Goal: Entertainment & Leisure: Consume media (video, audio)

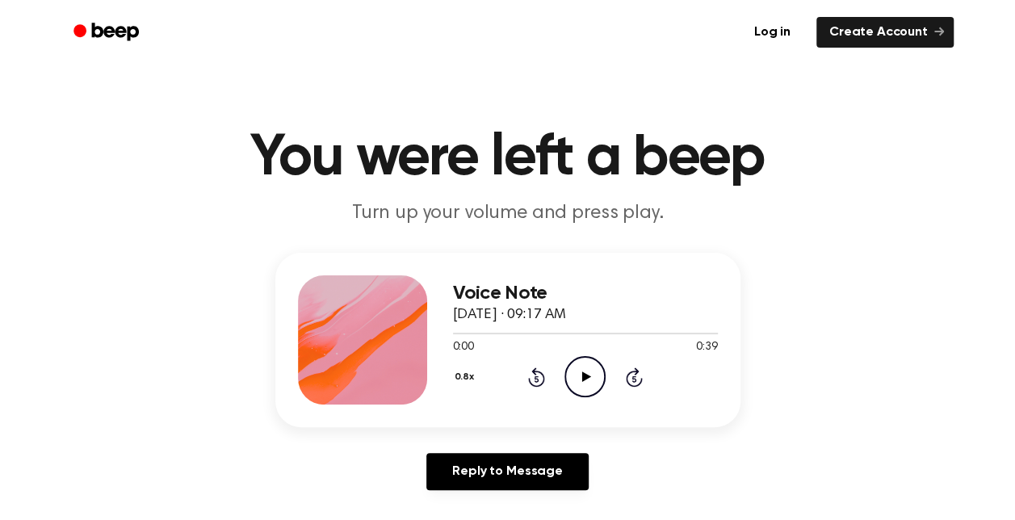
click at [577, 367] on icon "Play Audio" at bounding box center [585, 376] width 41 height 41
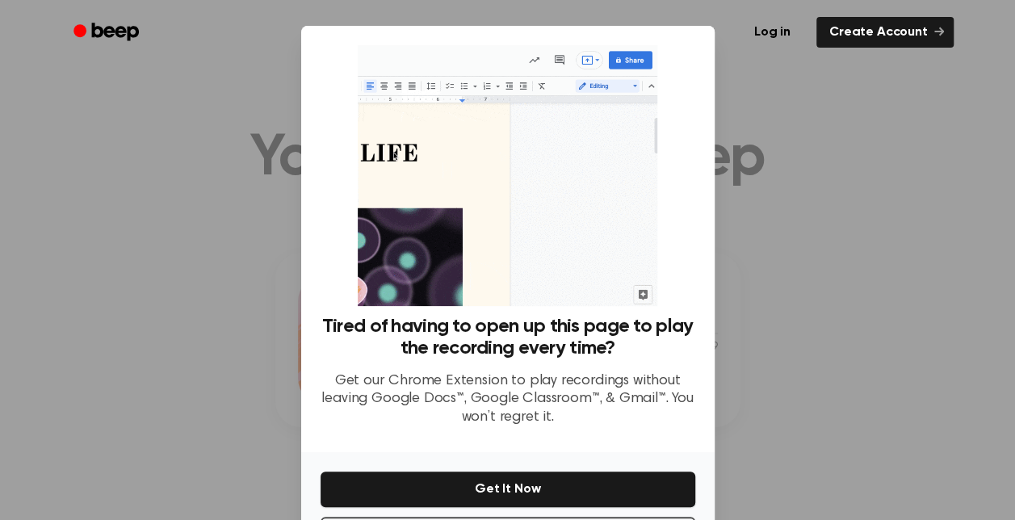
scroll to position [68, 0]
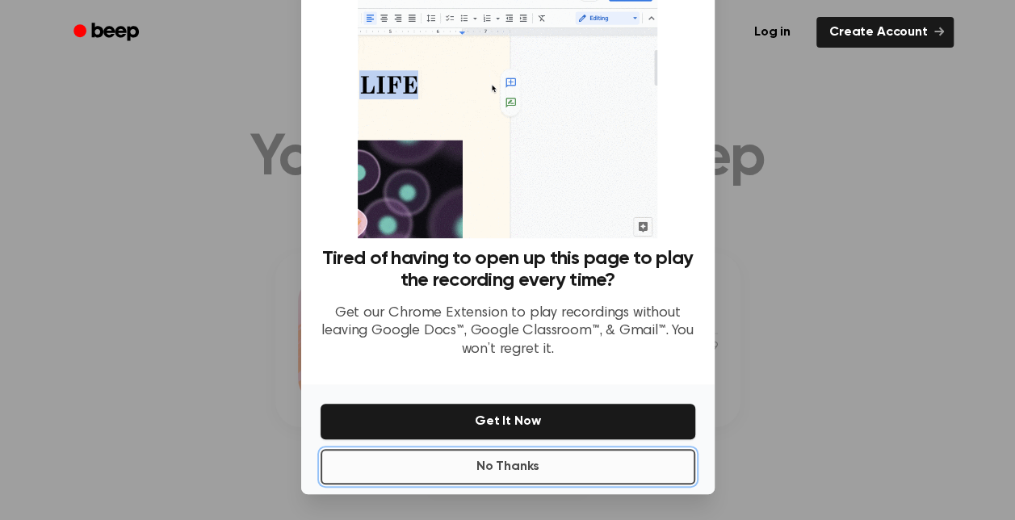
click at [524, 467] on button "No Thanks" at bounding box center [508, 467] width 375 height 36
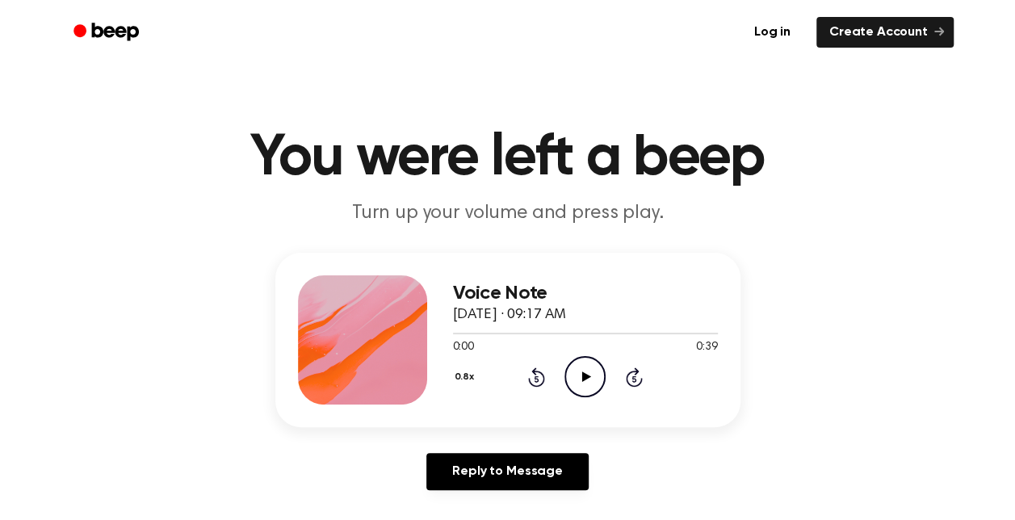
click at [580, 377] on icon "Play Audio" at bounding box center [585, 376] width 41 height 41
click at [585, 376] on icon at bounding box center [586, 377] width 9 height 11
click at [572, 375] on icon "Play Audio" at bounding box center [585, 376] width 41 height 41
click at [583, 375] on icon at bounding box center [586, 377] width 9 height 11
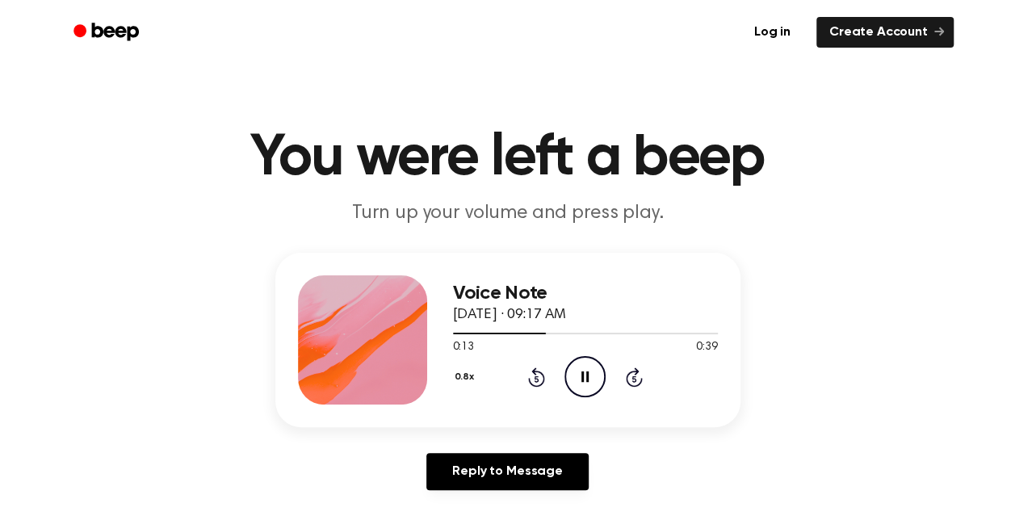
click at [587, 369] on icon "Pause Audio" at bounding box center [585, 376] width 41 height 41
click at [538, 376] on icon at bounding box center [537, 379] width 4 height 6
click at [570, 378] on icon "Play Audio" at bounding box center [585, 376] width 41 height 41
click at [601, 378] on icon "Play Audio" at bounding box center [585, 376] width 41 height 41
click at [583, 372] on icon at bounding box center [585, 377] width 7 height 11
